Goal: Information Seeking & Learning: Compare options

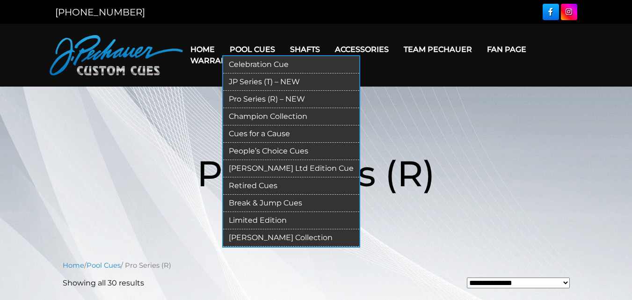
click at [264, 79] on link "JP Series (T) – NEW" at bounding box center [291, 81] width 136 height 17
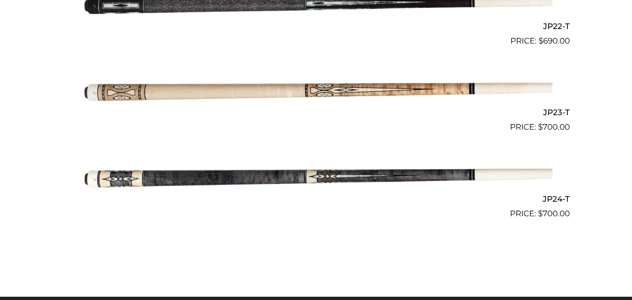
scroll to position [2150, 0]
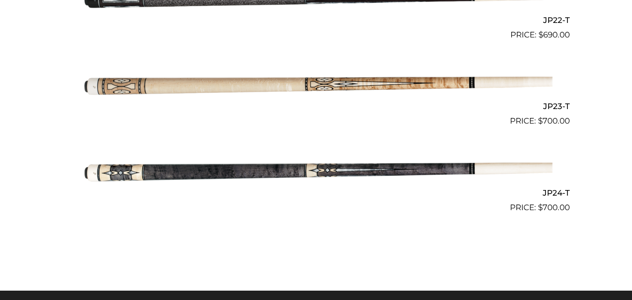
click at [270, 170] on img at bounding box center [316, 170] width 473 height 79
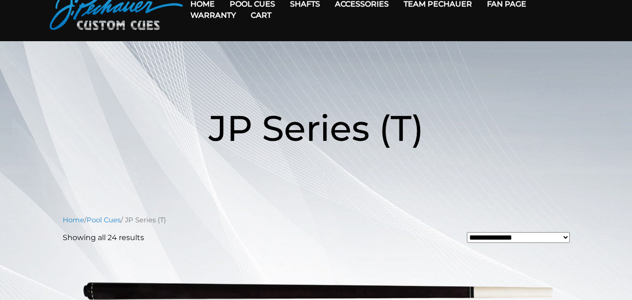
scroll to position [0, 0]
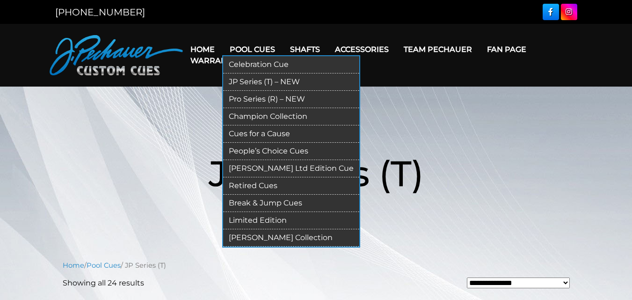
click at [270, 98] on link "Pro Series (R) – NEW" at bounding box center [291, 99] width 136 height 17
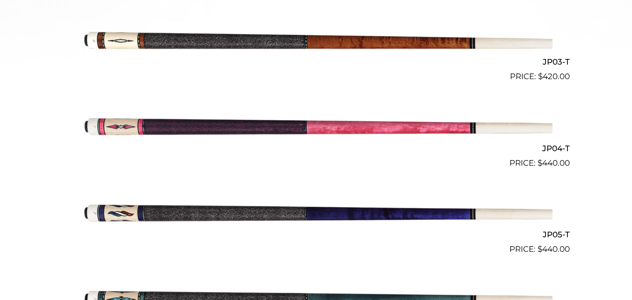
scroll to position [479, 0]
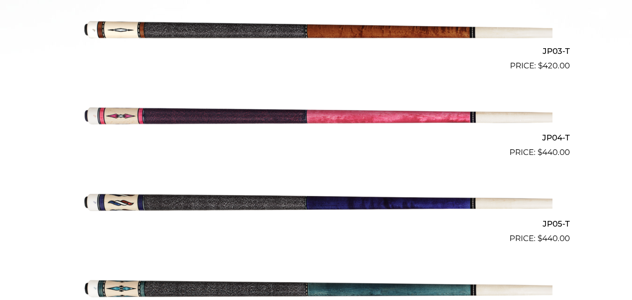
click at [301, 127] on img at bounding box center [316, 115] width 473 height 79
click at [298, 123] on img at bounding box center [316, 115] width 473 height 79
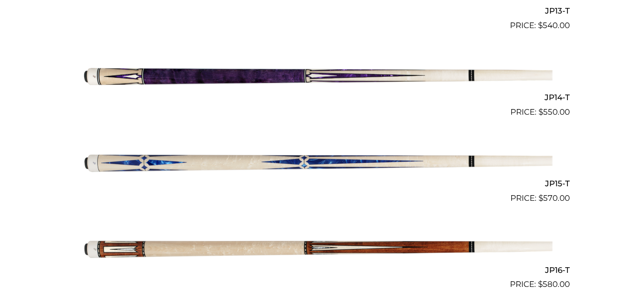
scroll to position [1383, 0]
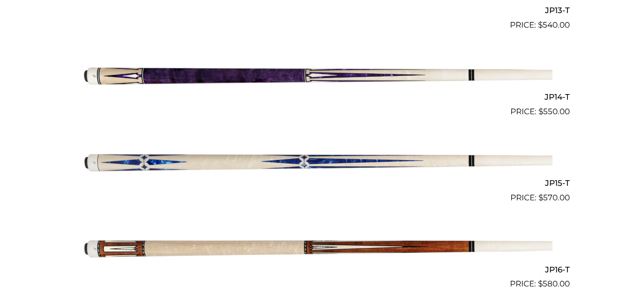
click at [142, 77] on img at bounding box center [316, 74] width 473 height 79
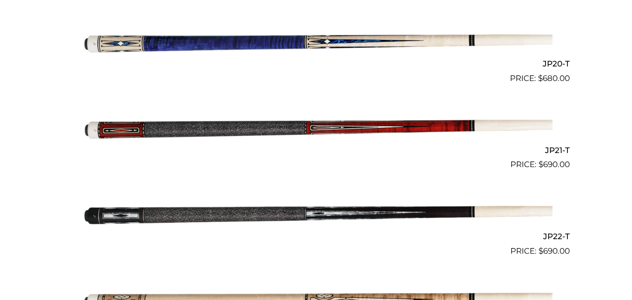
scroll to position [1935, 0]
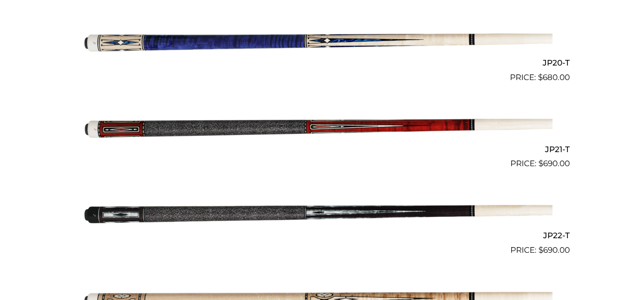
click at [272, 42] on img at bounding box center [316, 40] width 473 height 79
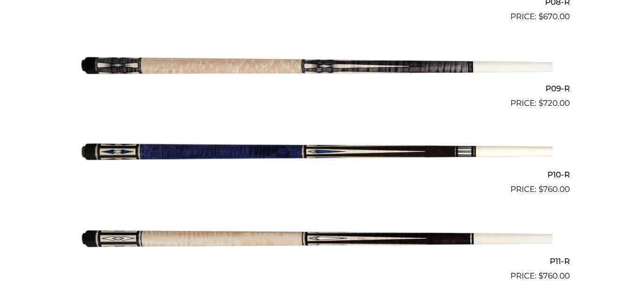
scroll to position [961, 0]
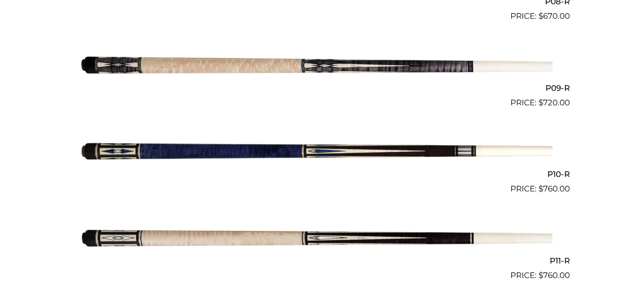
click at [325, 66] on img at bounding box center [316, 65] width 473 height 79
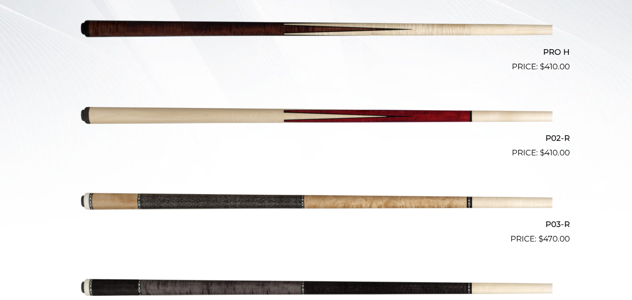
scroll to position [305, 0]
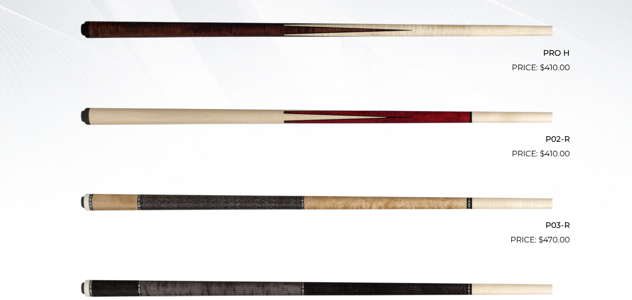
click at [267, 109] on img at bounding box center [316, 117] width 473 height 79
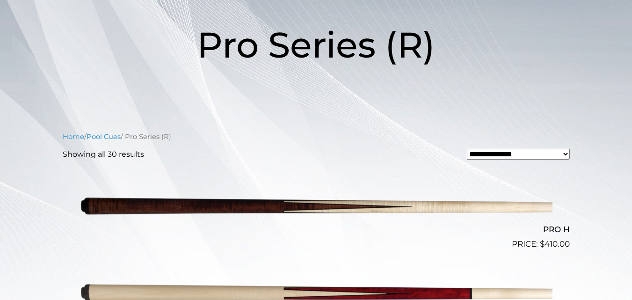
scroll to position [0, 0]
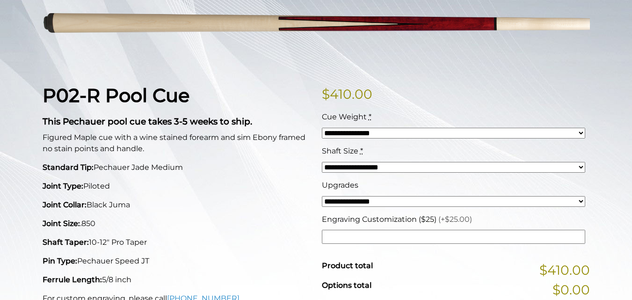
scroll to position [156, 0]
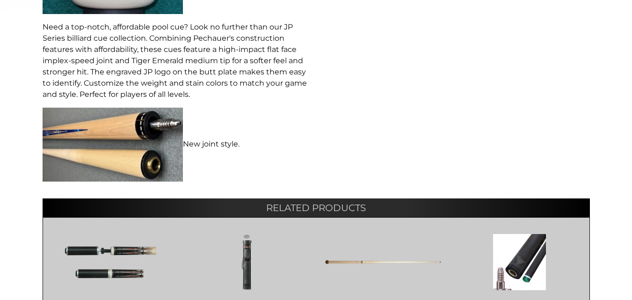
scroll to position [525, 0]
